Goal: Task Accomplishment & Management: Manage account settings

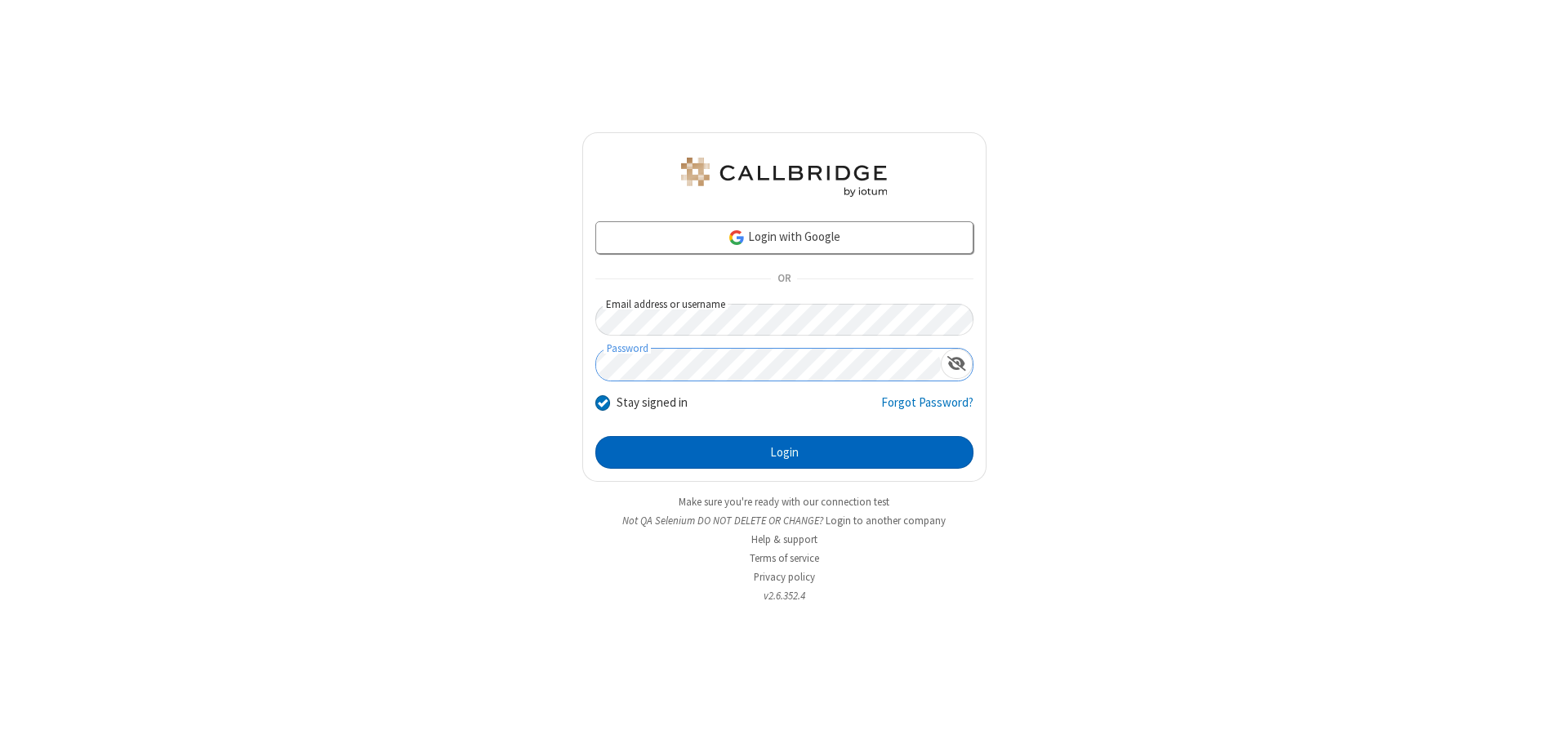
click at [784, 453] on button "Login" at bounding box center [784, 452] width 378 height 32
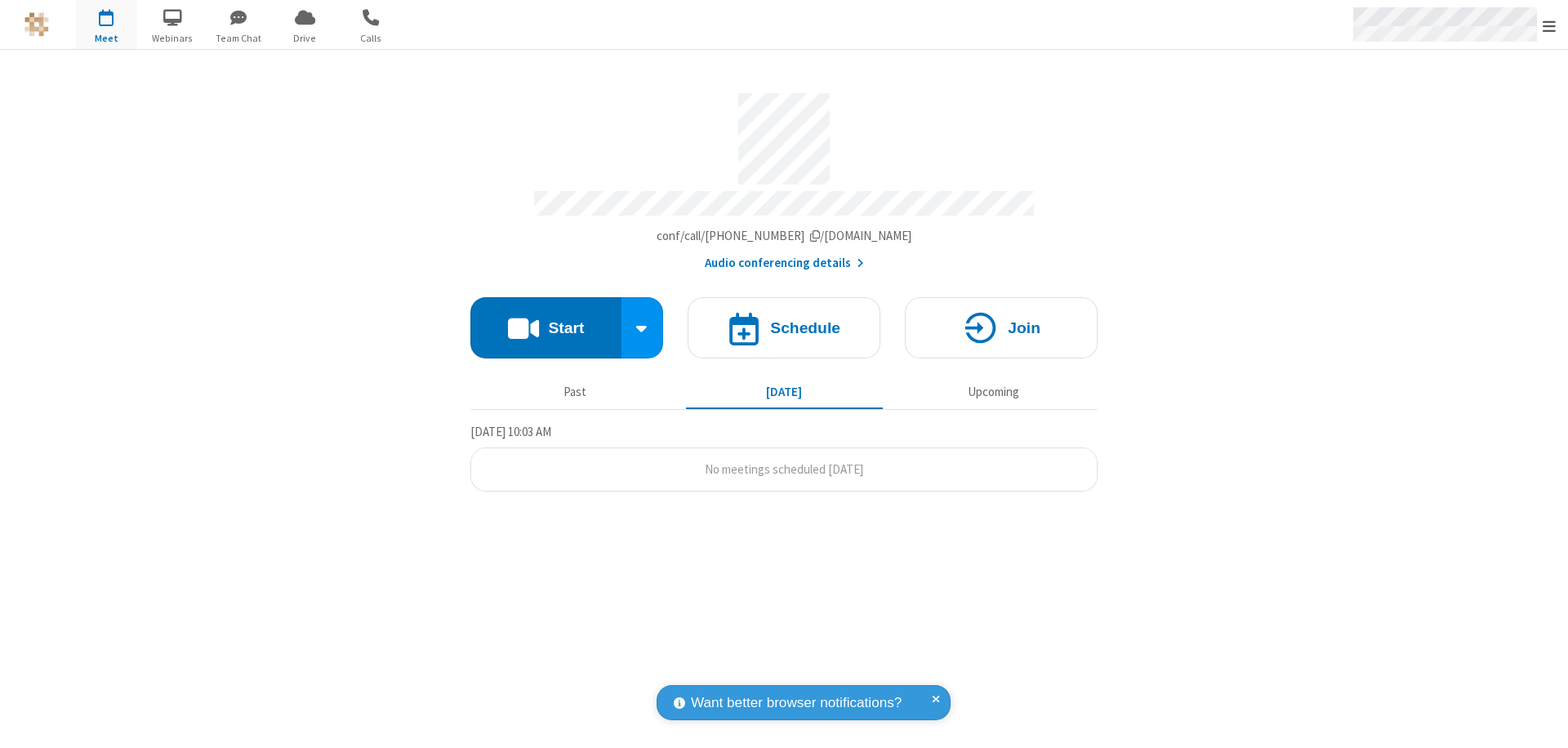
click at [1550, 25] on span "Open menu" at bounding box center [1549, 26] width 13 height 17
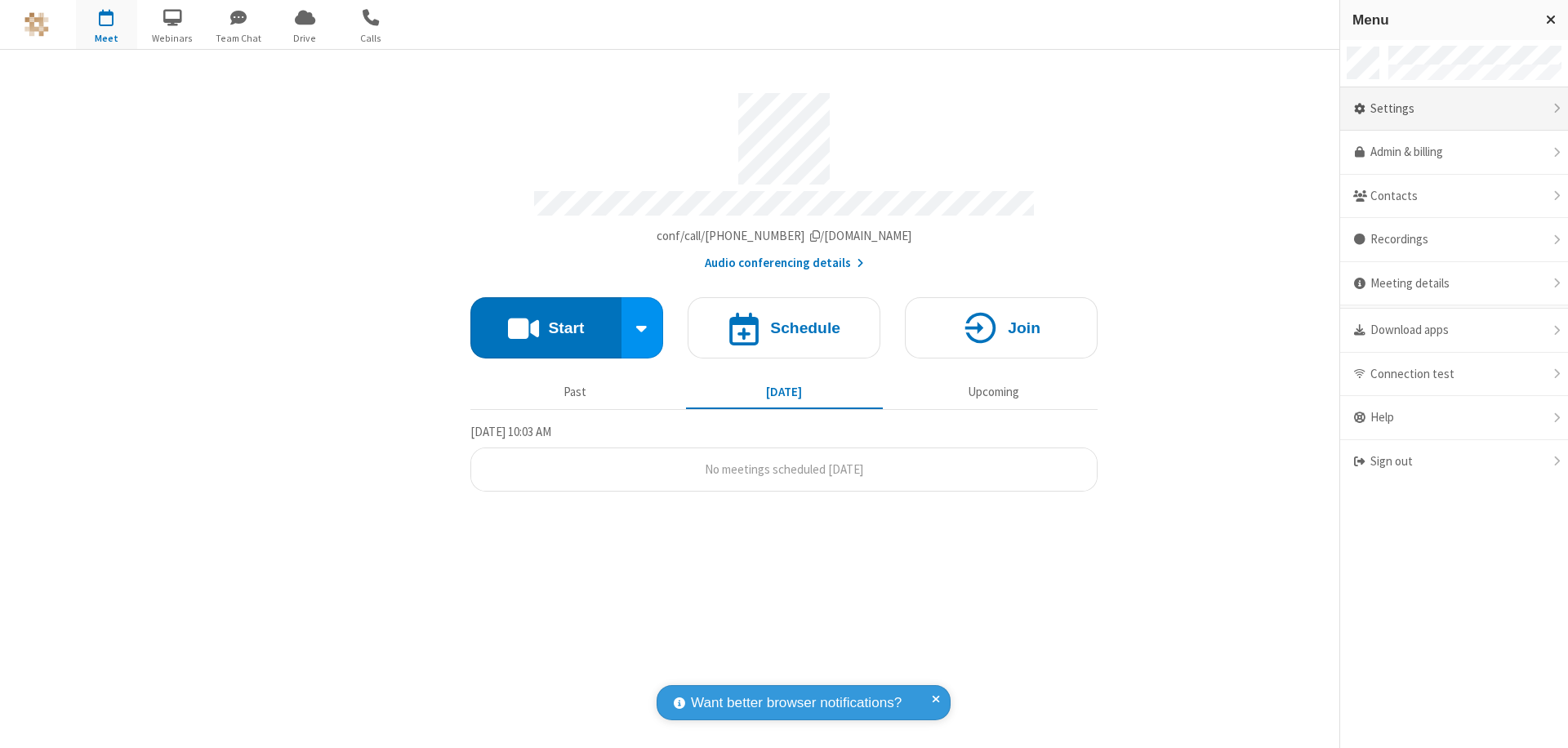
click at [1454, 108] on div "Settings" at bounding box center [1454, 109] width 228 height 44
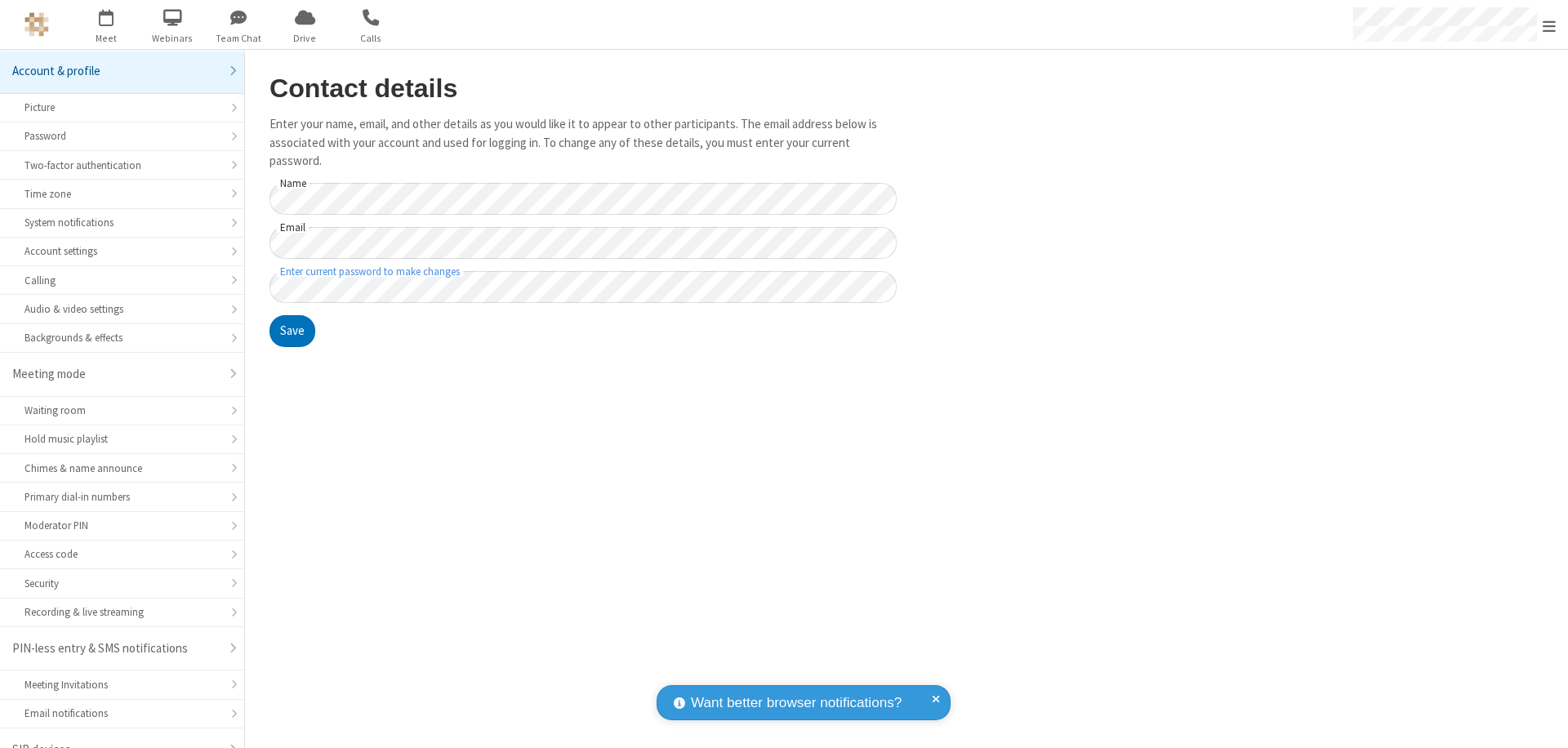
scroll to position [23, 0]
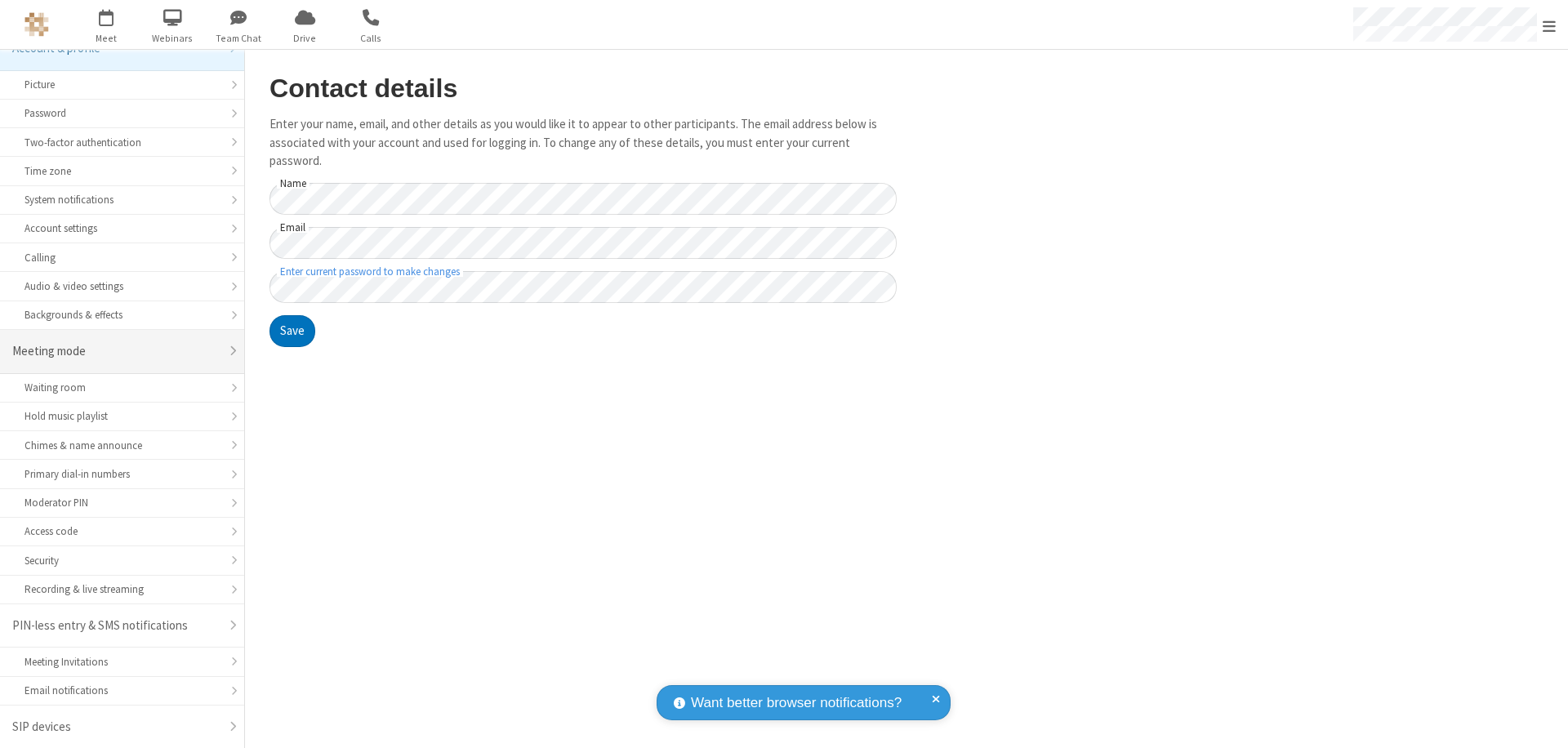
click at [116, 351] on div "Meeting mode" at bounding box center [115, 351] width 207 height 18
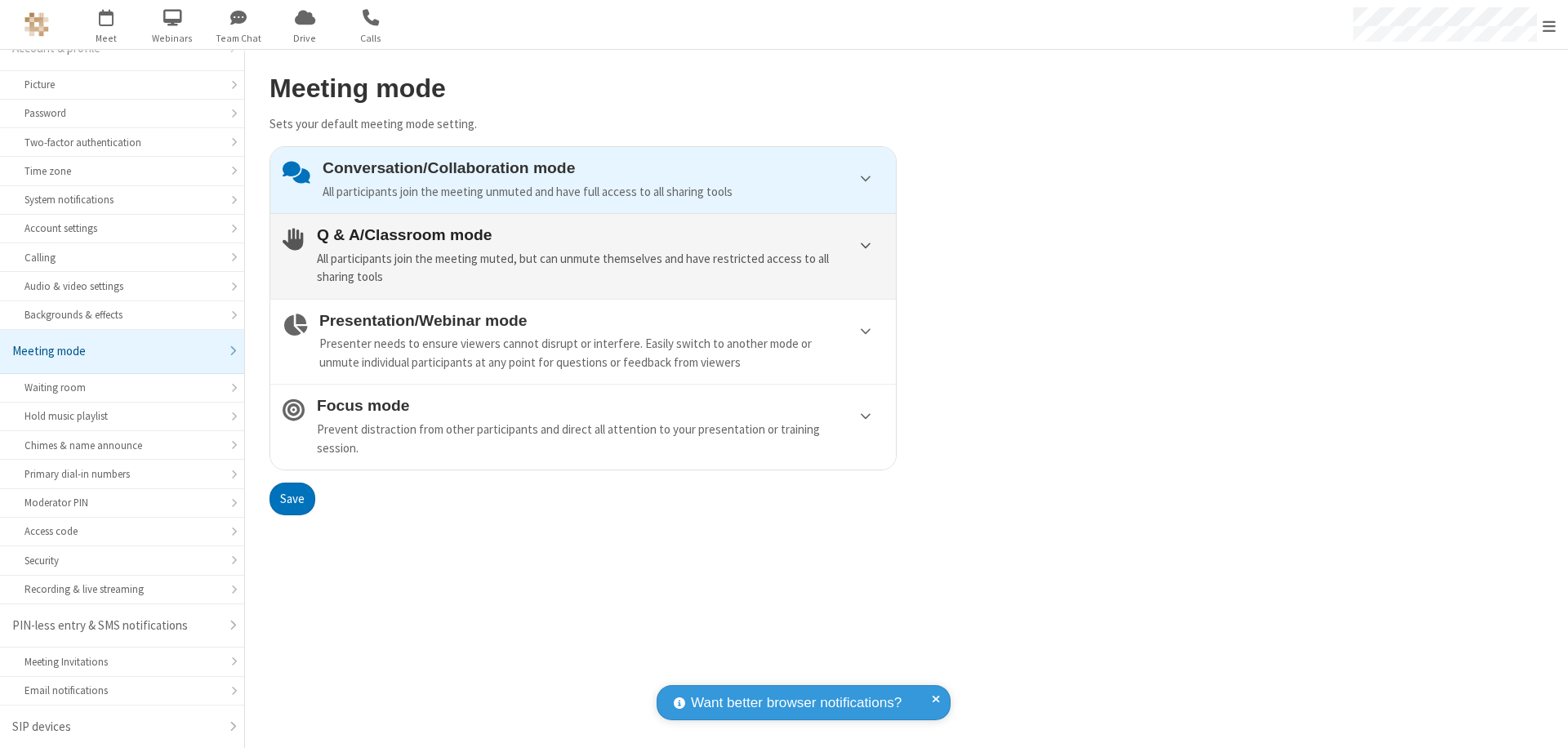
click at [583, 255] on div "All participants join the meeting muted, but can unmute themselves and have res…" at bounding box center [600, 268] width 566 height 37
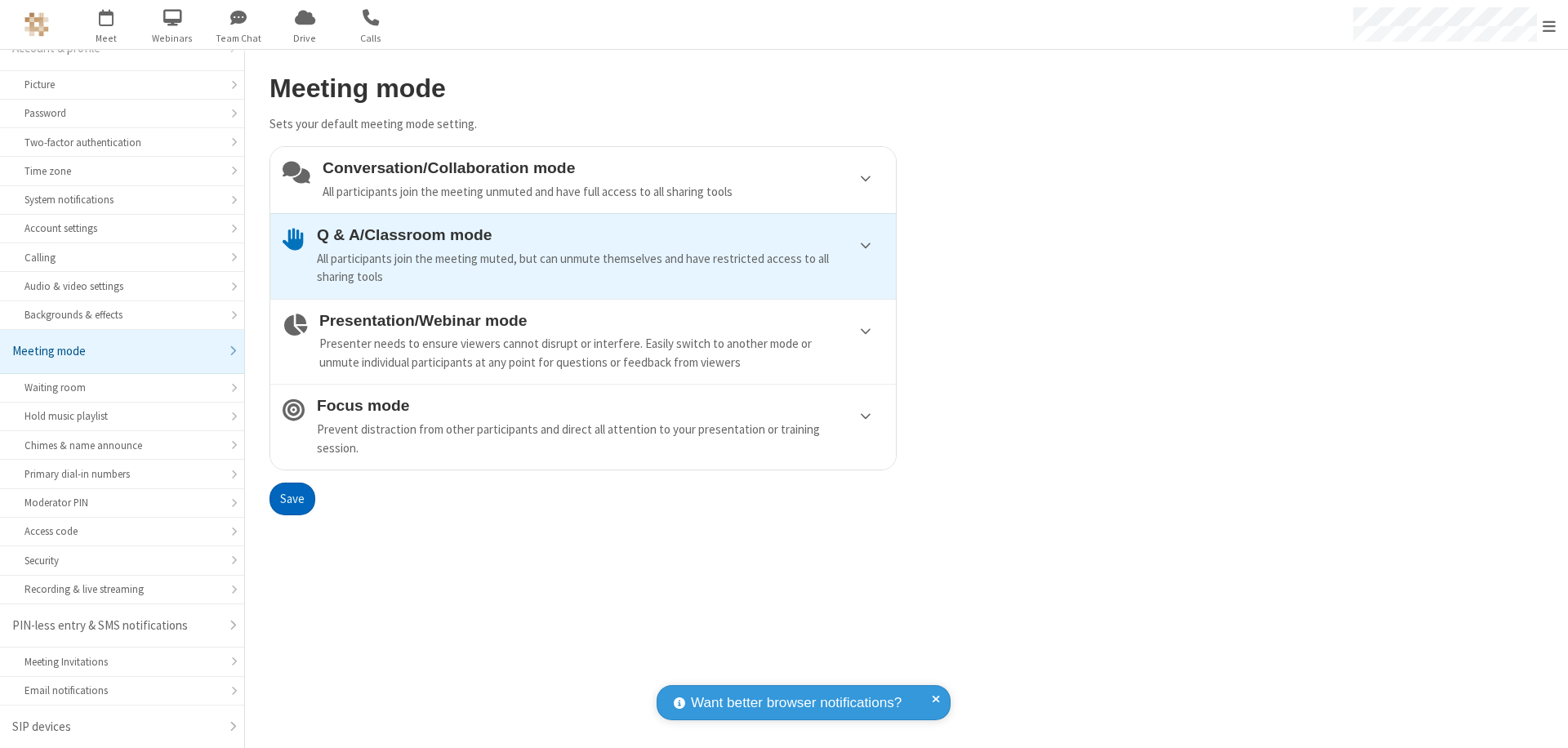
click at [292, 498] on button "Save" at bounding box center [292, 498] width 45 height 32
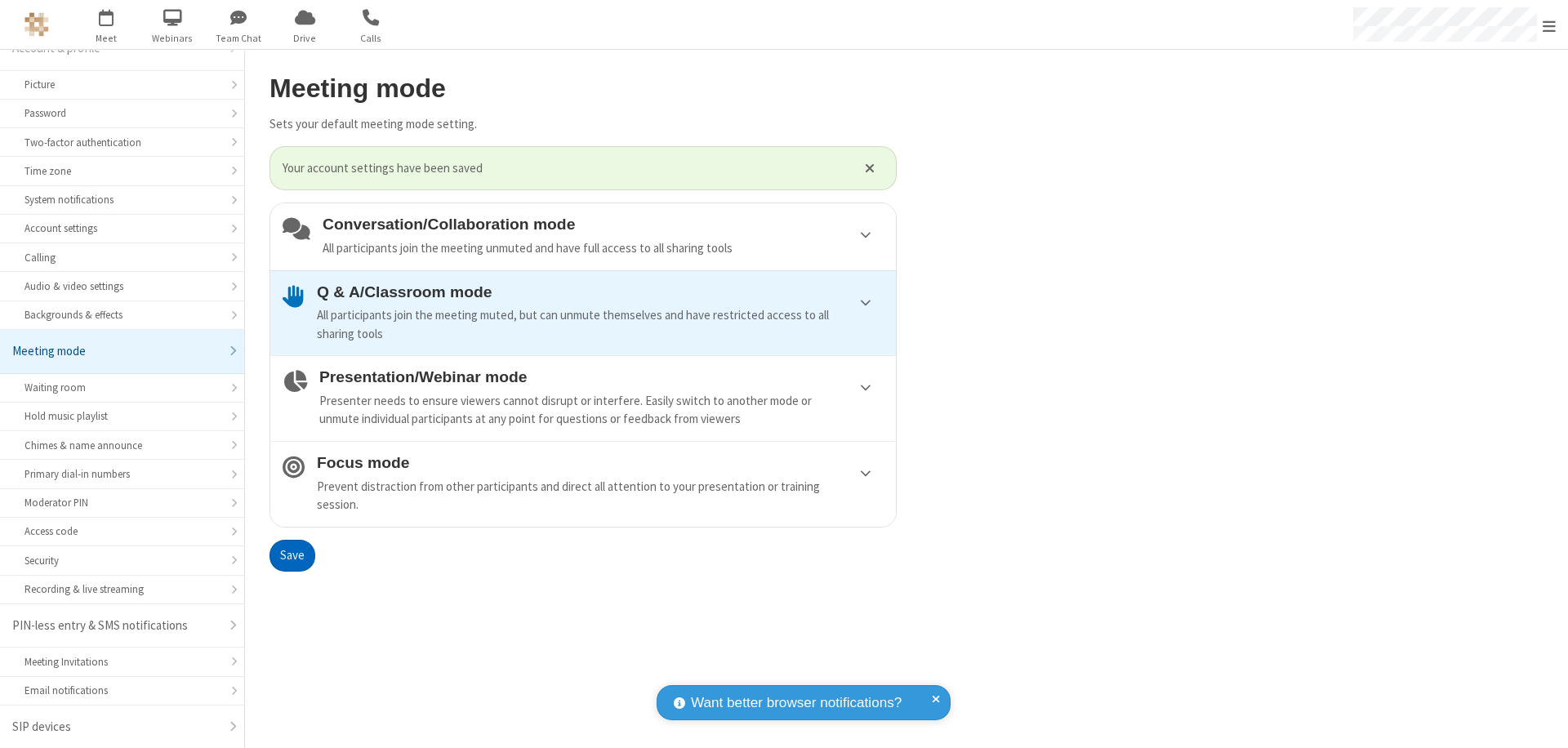
click at [1550, 24] on span "Open menu" at bounding box center [1549, 26] width 13 height 17
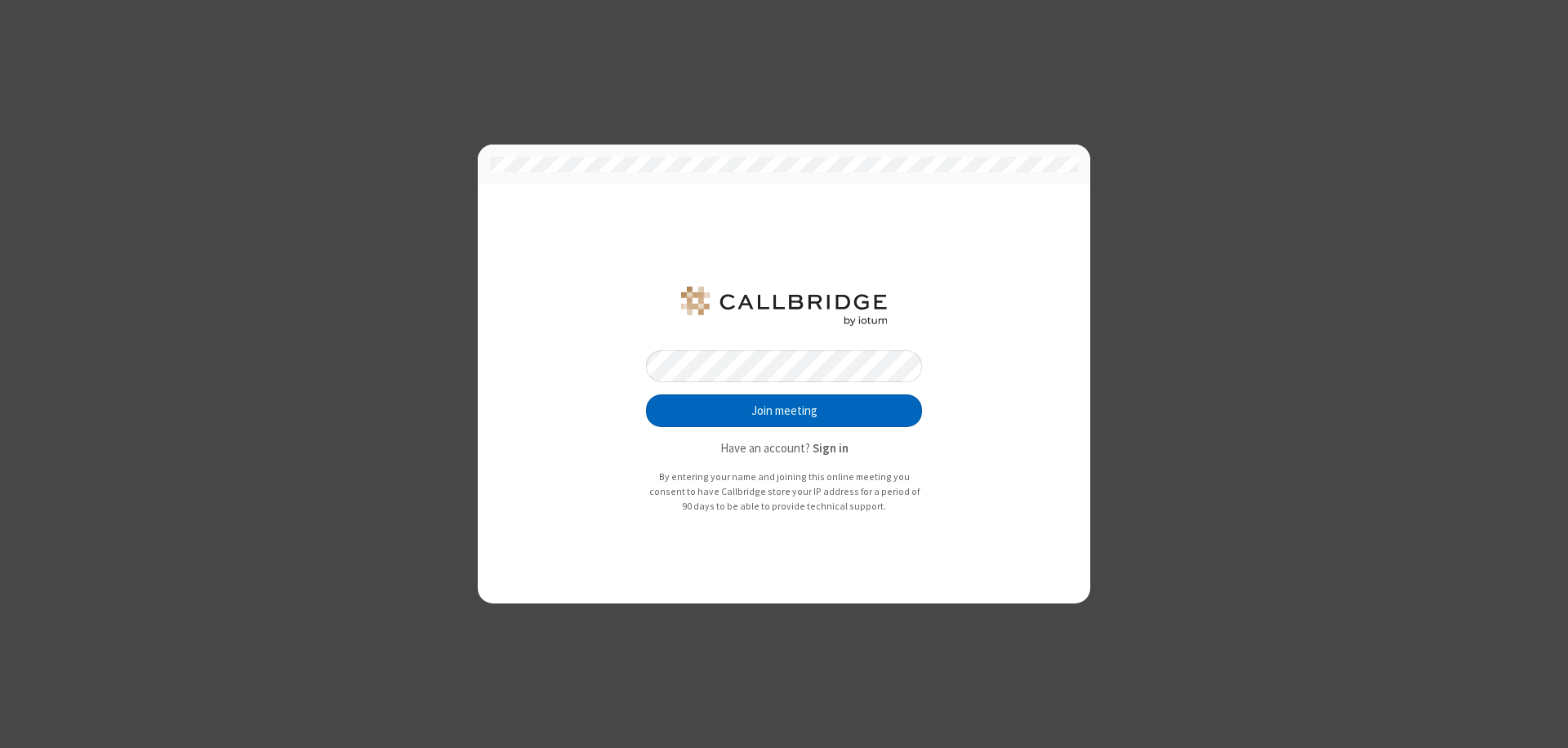
click at [784, 411] on button "Join meeting" at bounding box center [784, 410] width 276 height 32
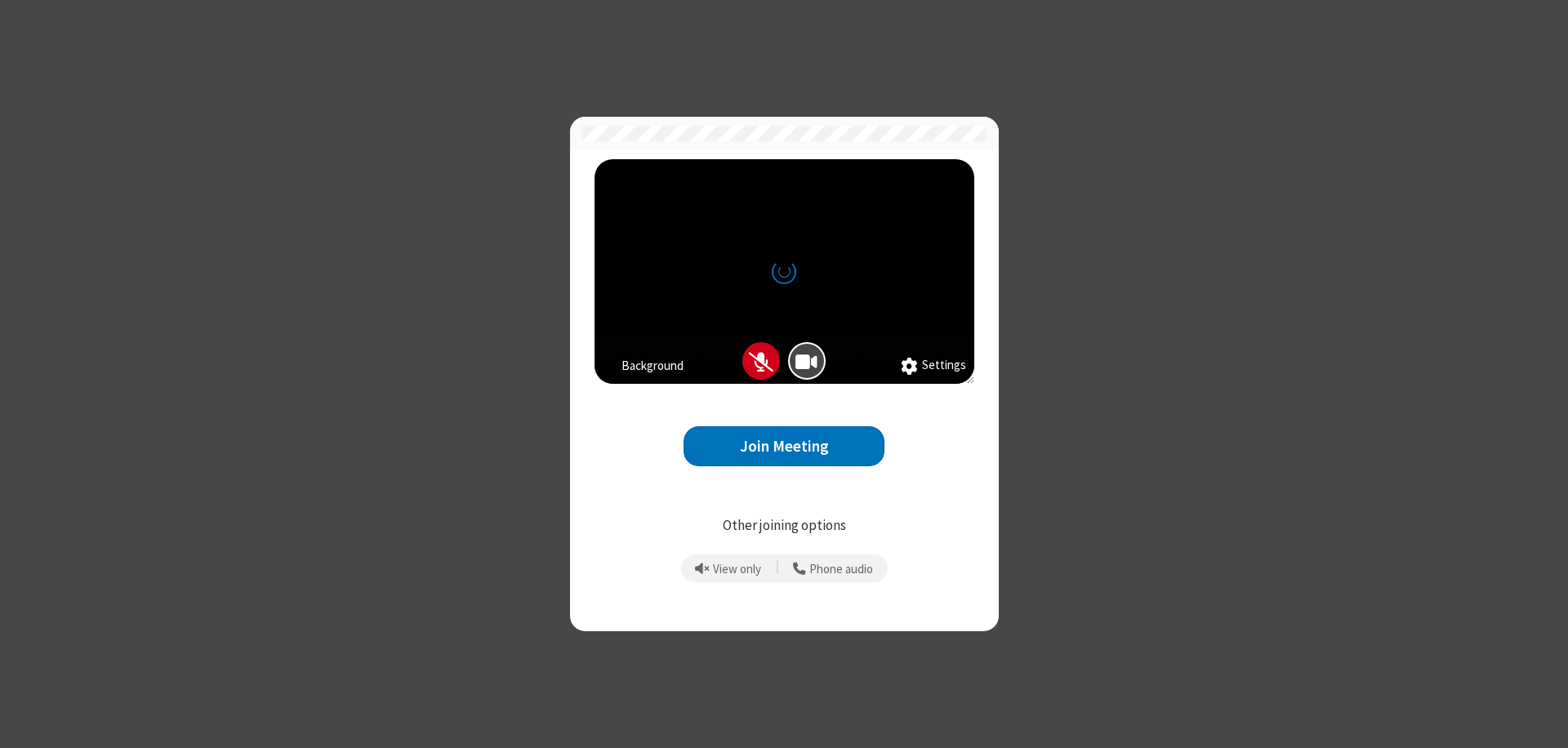
click at [784, 446] on button "Join Meeting" at bounding box center [784, 447] width 201 height 40
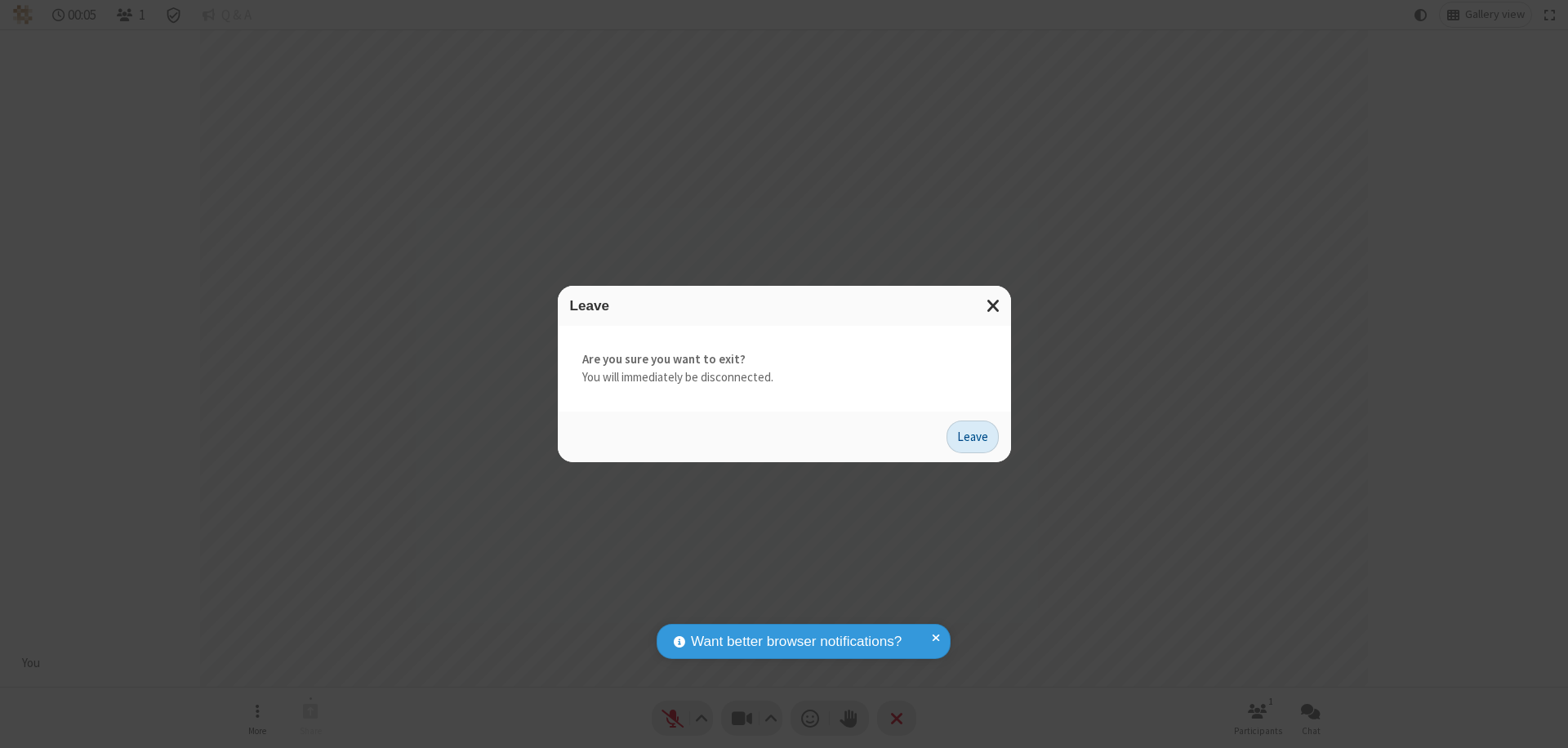
click at [973, 436] on button "Leave" at bounding box center [973, 436] width 52 height 32
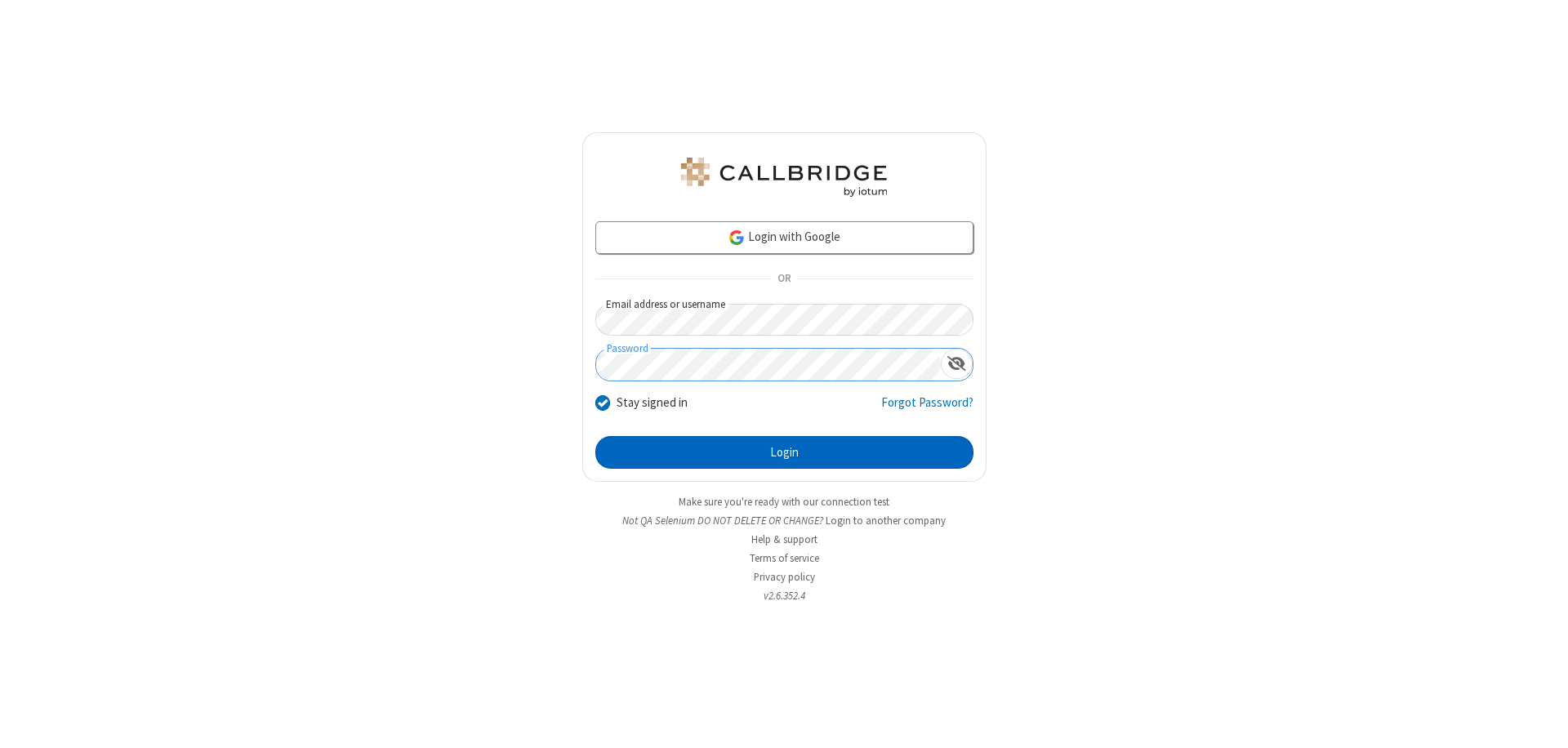
click at [784, 453] on button "Login" at bounding box center [784, 452] width 378 height 32
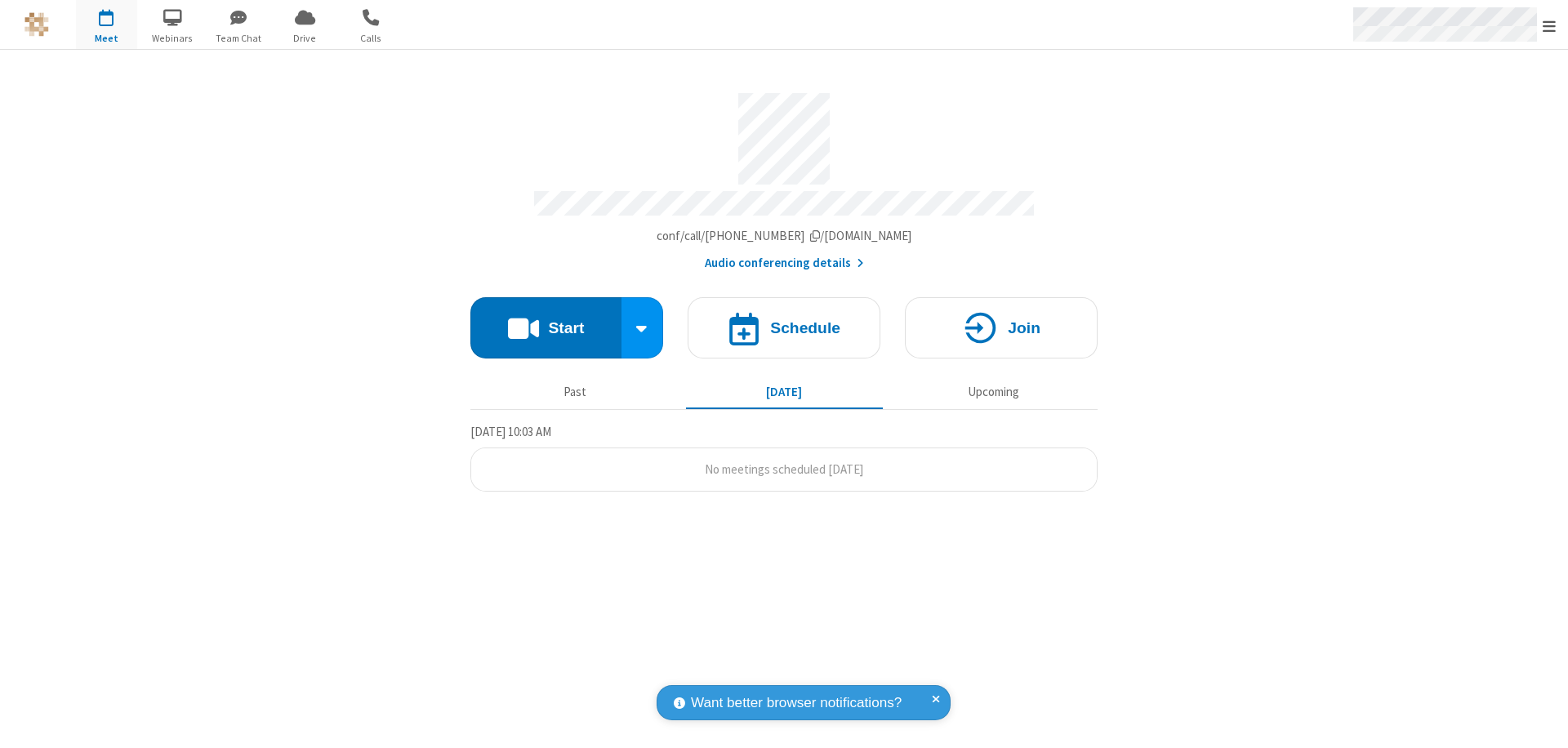
click at [1550, 25] on span "Open menu" at bounding box center [1549, 26] width 13 height 17
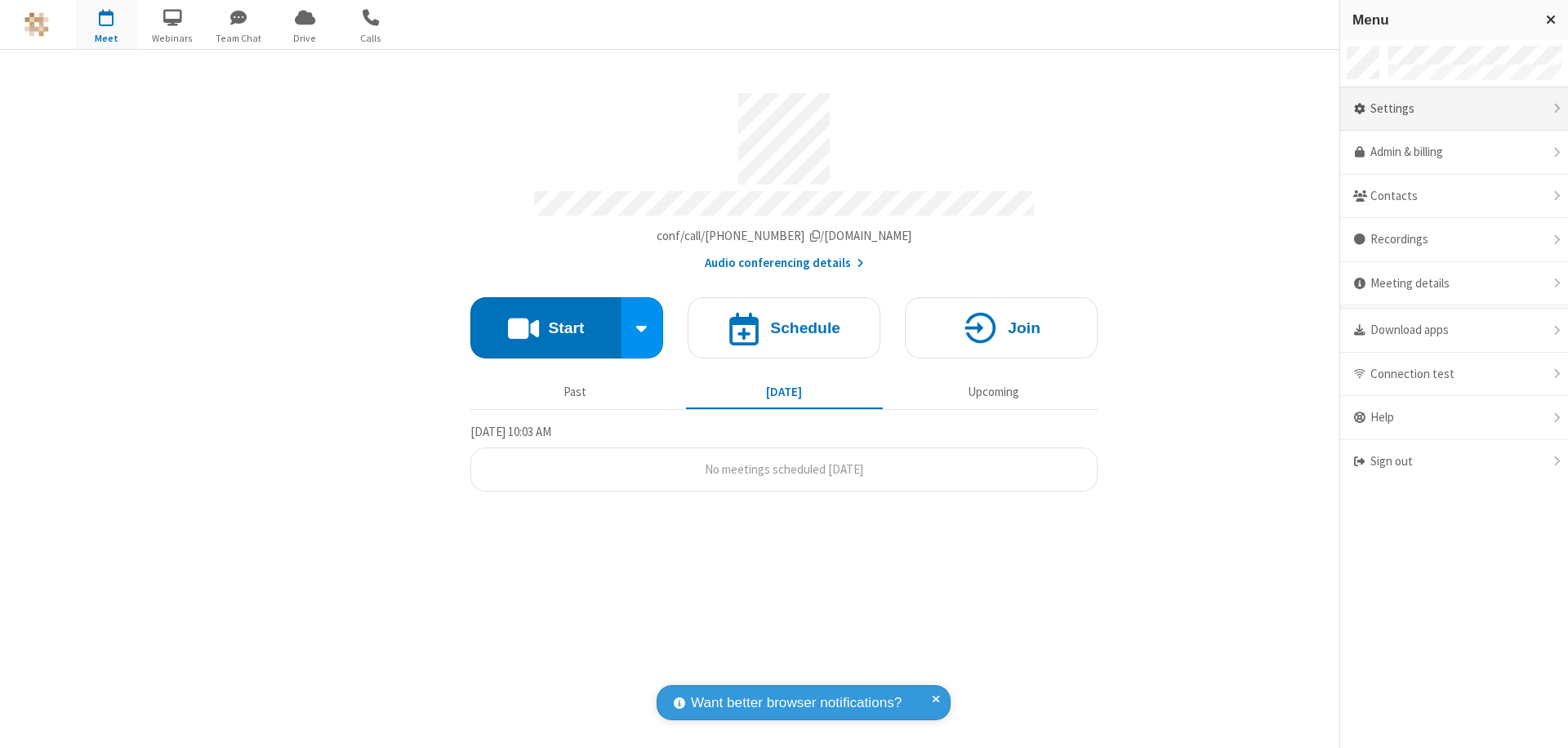
click at [1454, 108] on div "Settings" at bounding box center [1454, 109] width 228 height 44
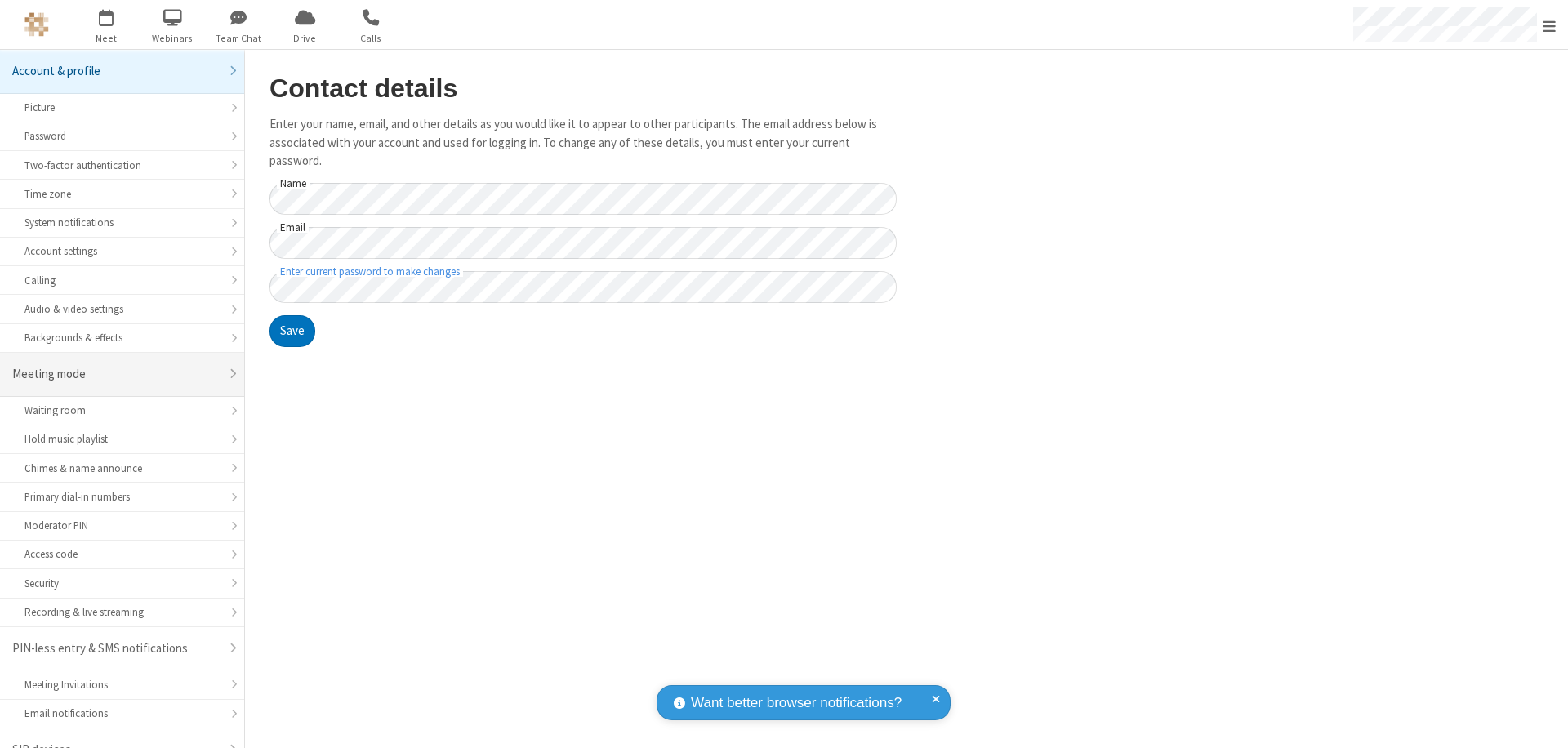
click at [116, 365] on div "Meeting mode" at bounding box center [115, 374] width 207 height 18
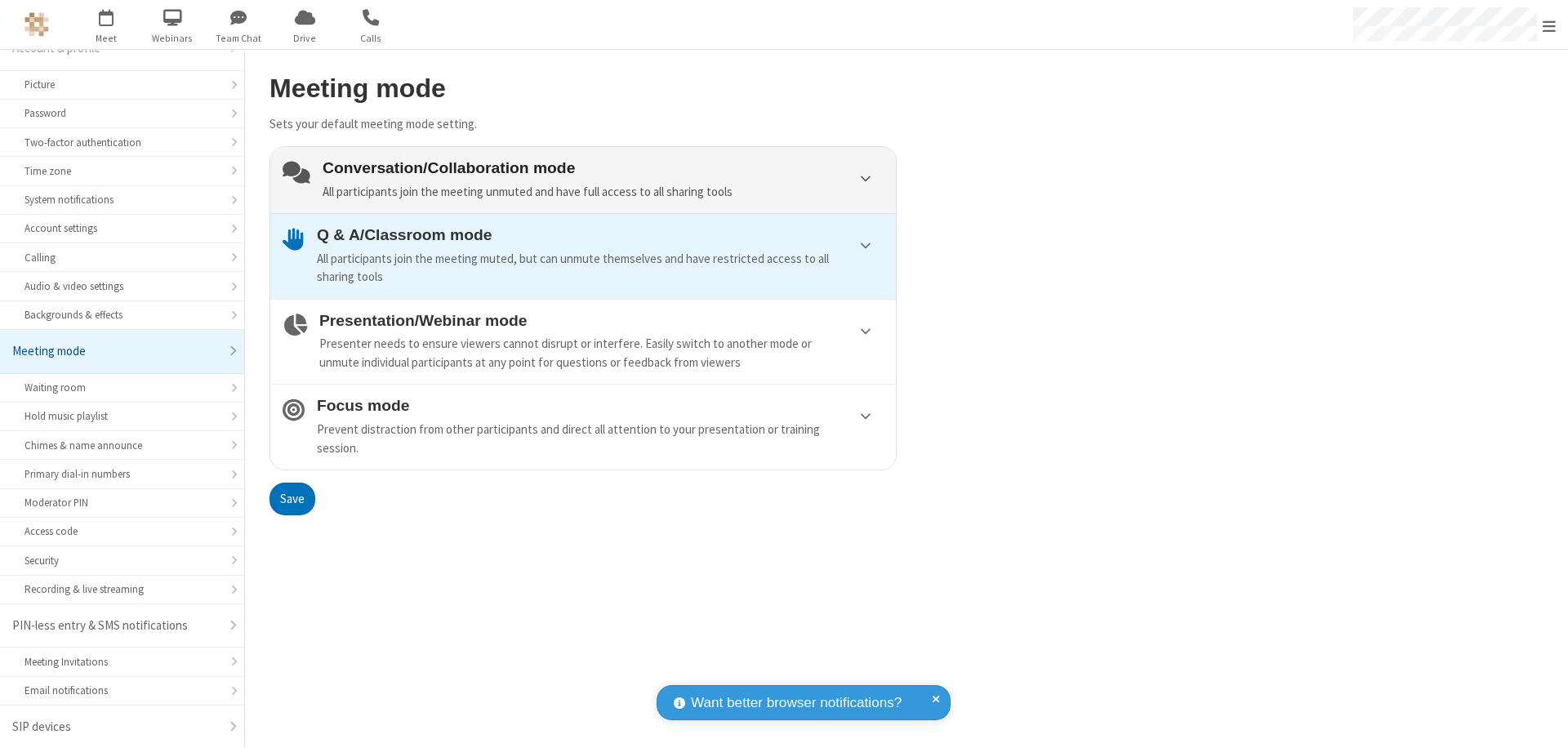
click at [583, 180] on div "Conversation/Collaboration mode All participants join the meeting unmuted and h…" at bounding box center [603, 180] width 561 height 42
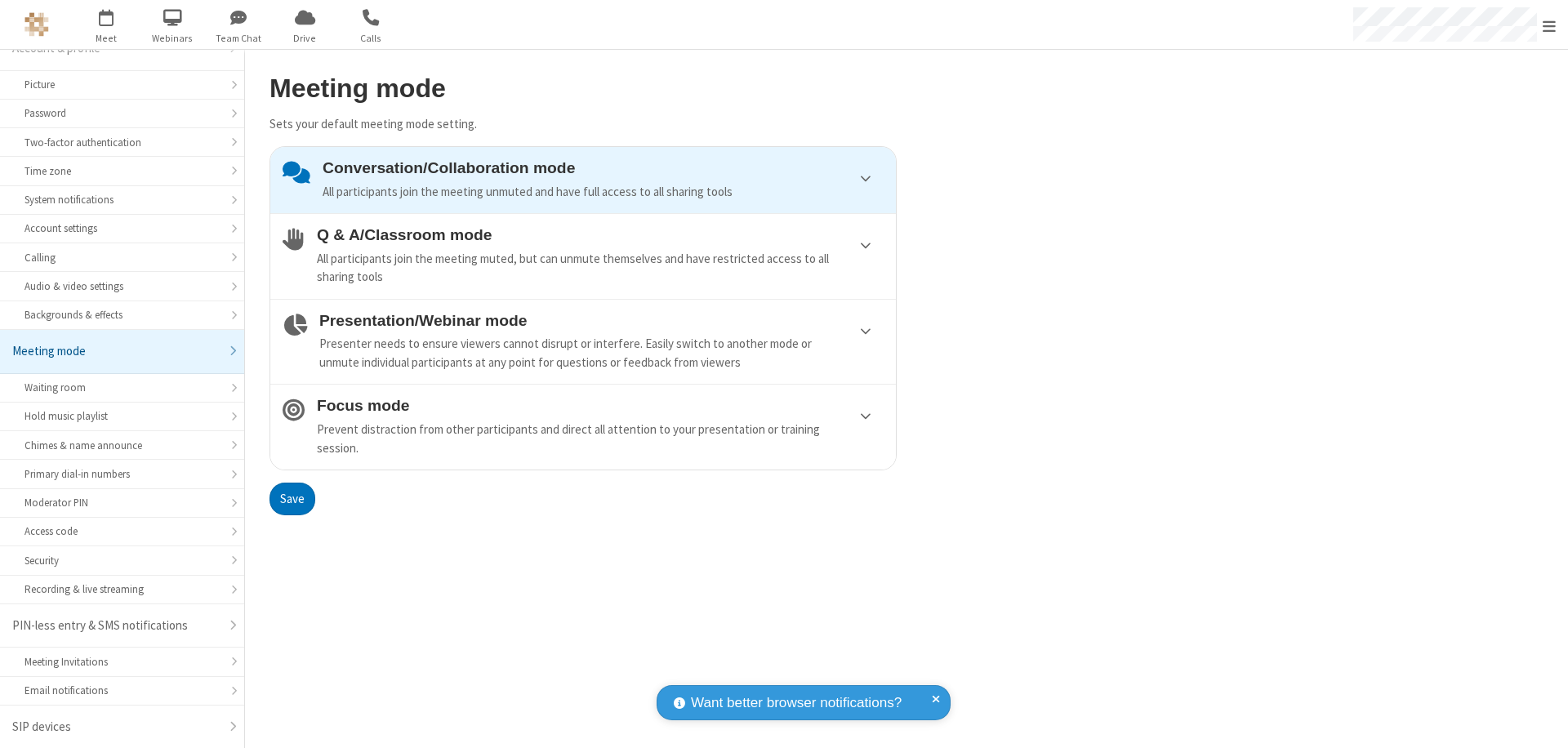
click at [292, 498] on button "Save" at bounding box center [292, 498] width 45 height 32
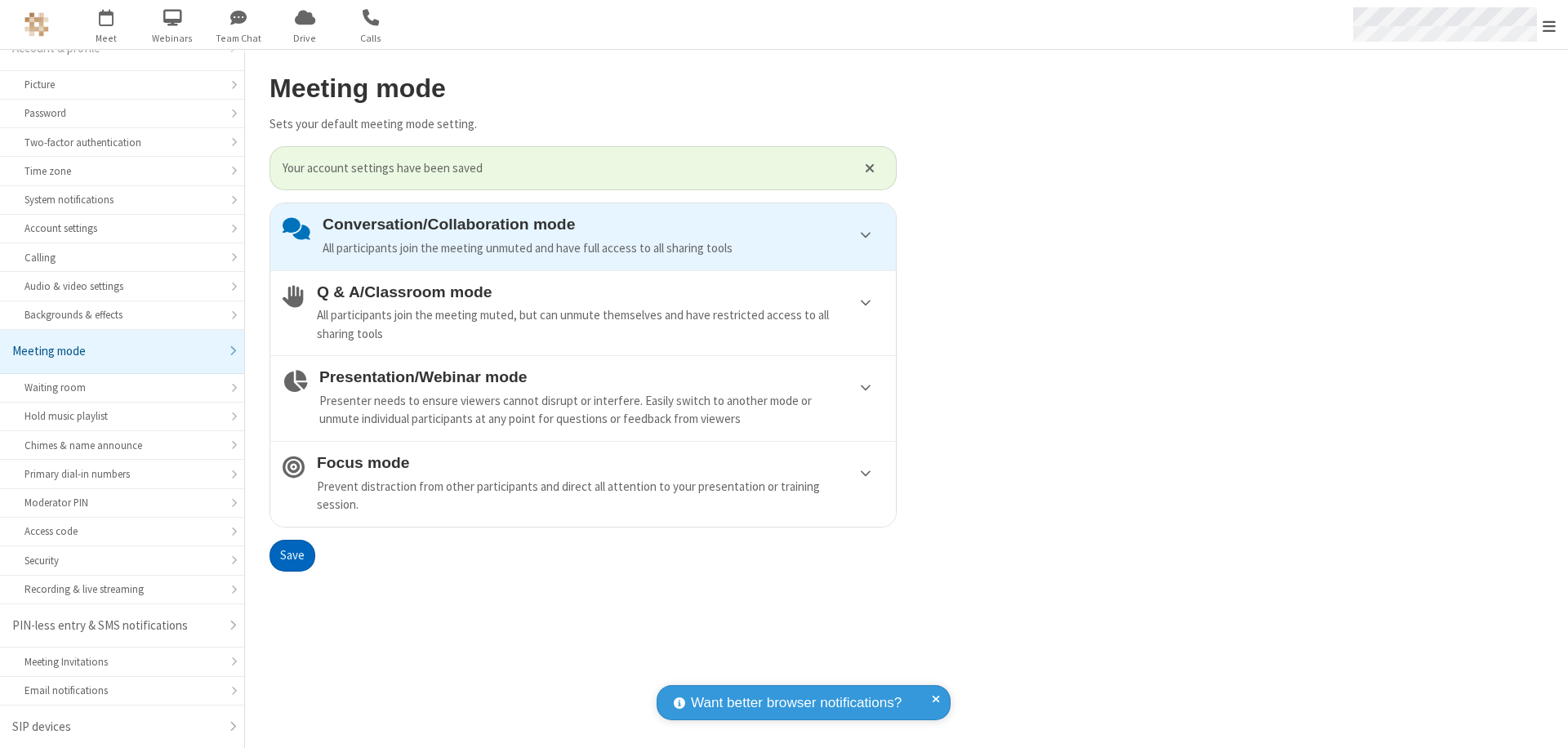
click at [1550, 24] on span "Open menu" at bounding box center [1549, 26] width 13 height 17
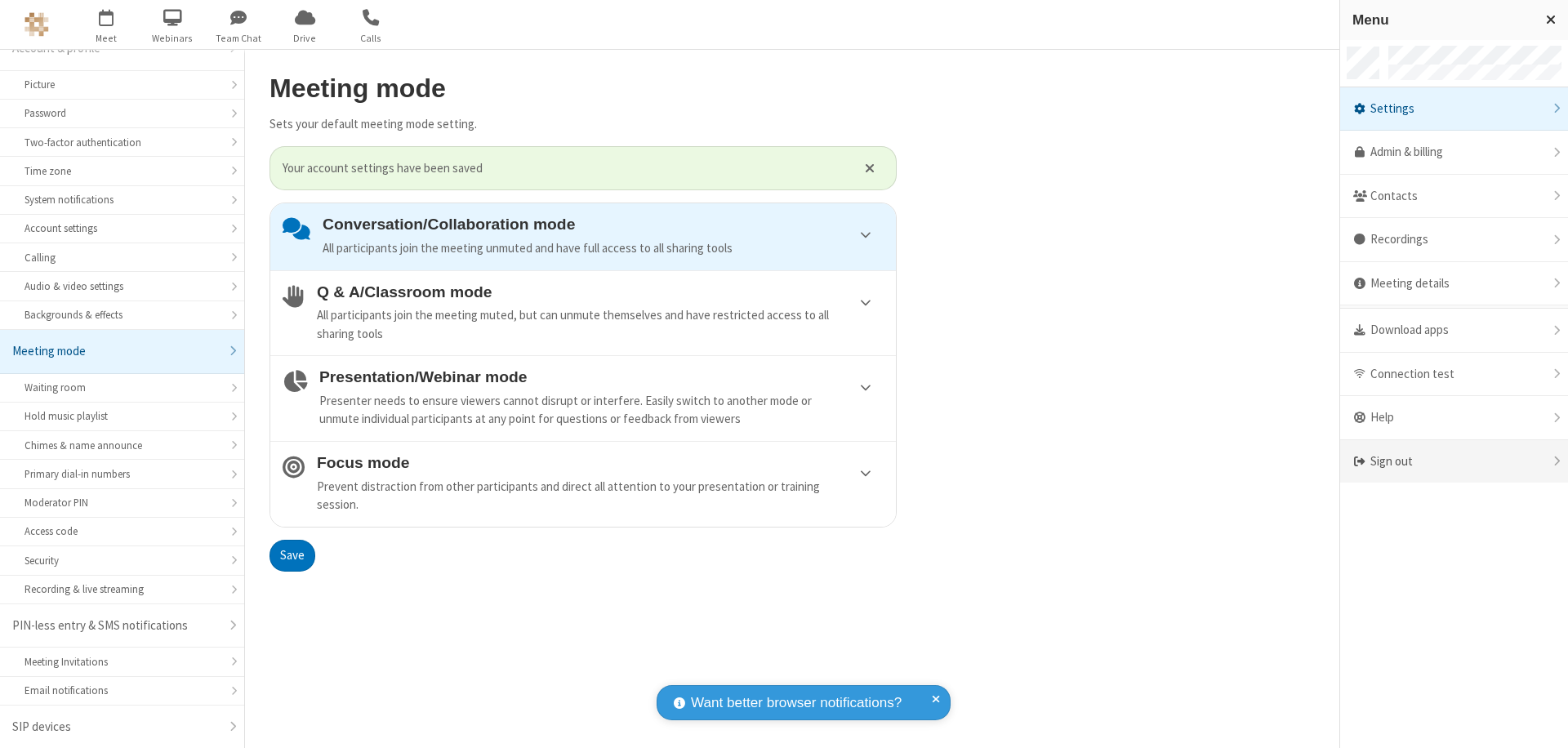
click at [1480, 461] on div "Sign out" at bounding box center [1454, 462] width 228 height 44
